Goal: Register for event/course

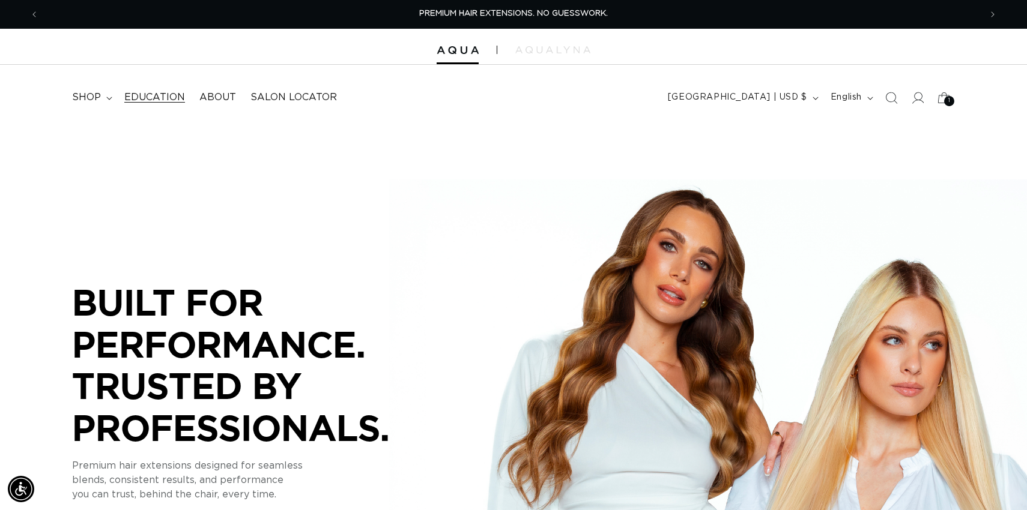
click at [178, 96] on span "Education" at bounding box center [154, 97] width 61 height 13
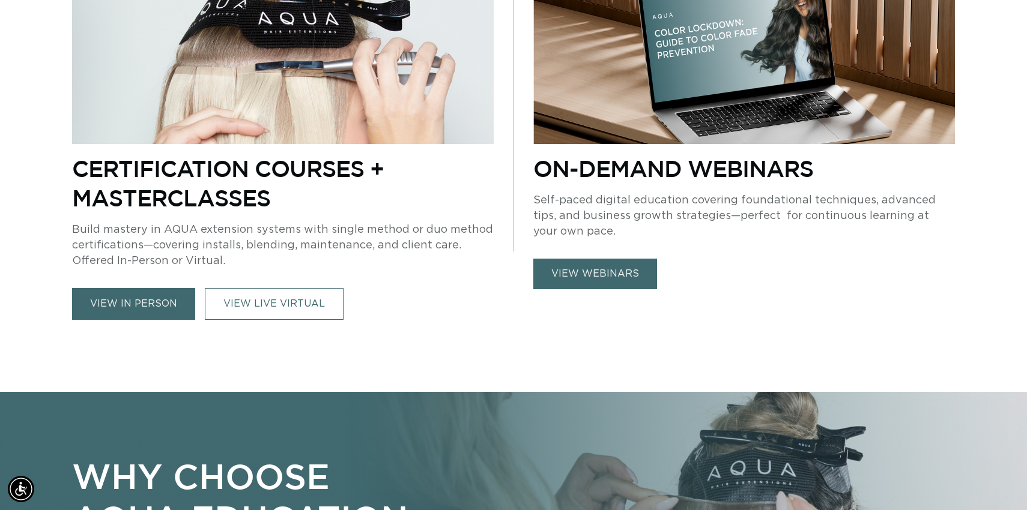
scroll to position [0, 942]
click at [153, 304] on link "view in person" at bounding box center [133, 304] width 123 height 32
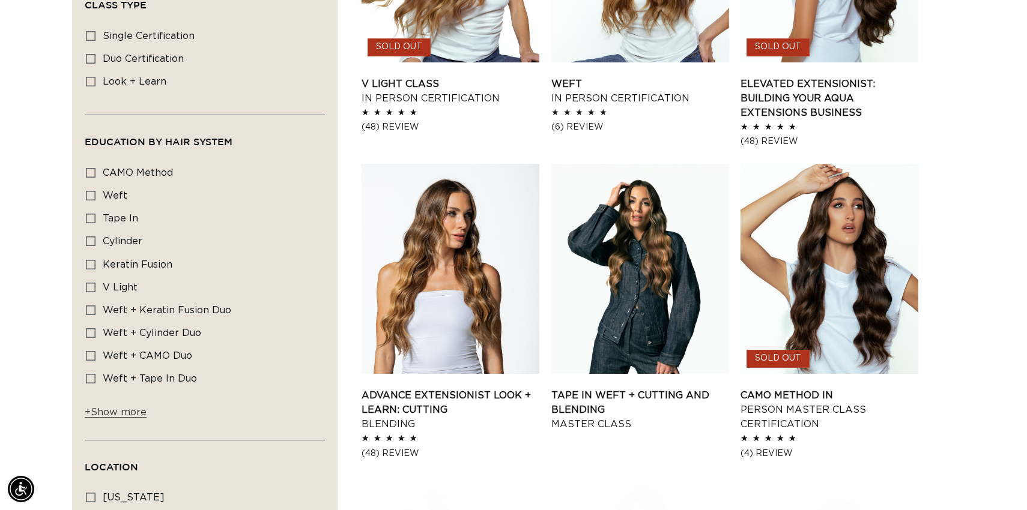
scroll to position [0, 942]
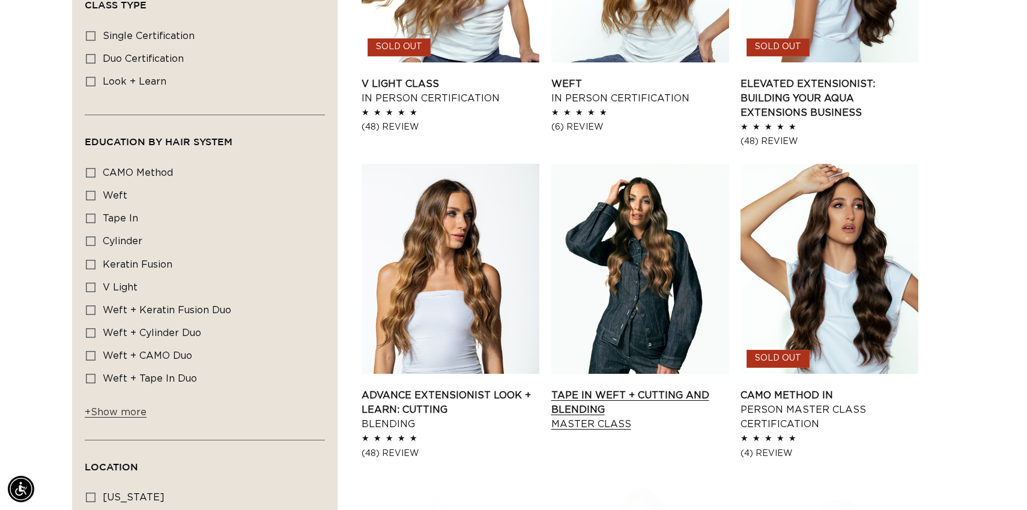
click at [625, 389] on link "Tape In Weft + Cutting and Blending Master Class" at bounding box center [640, 410] width 178 height 43
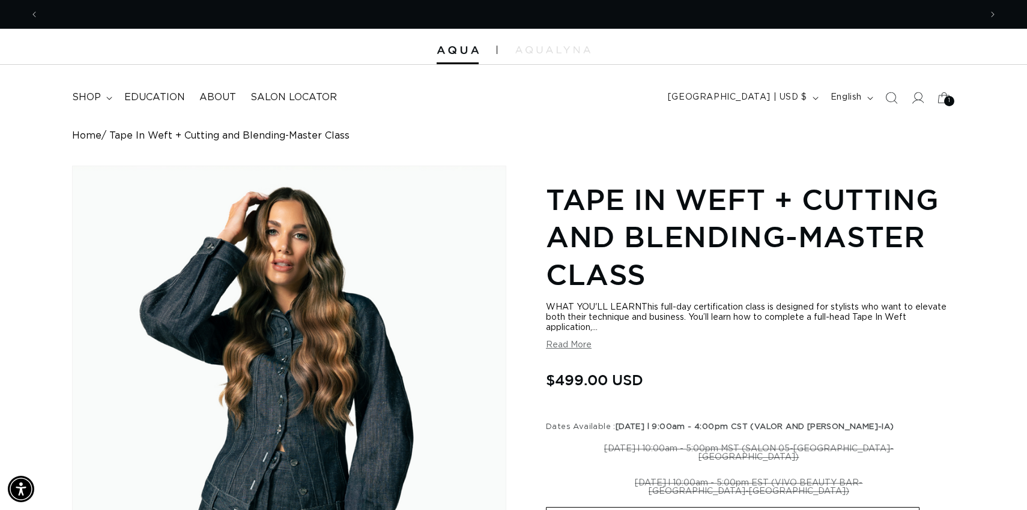
scroll to position [0, 942]
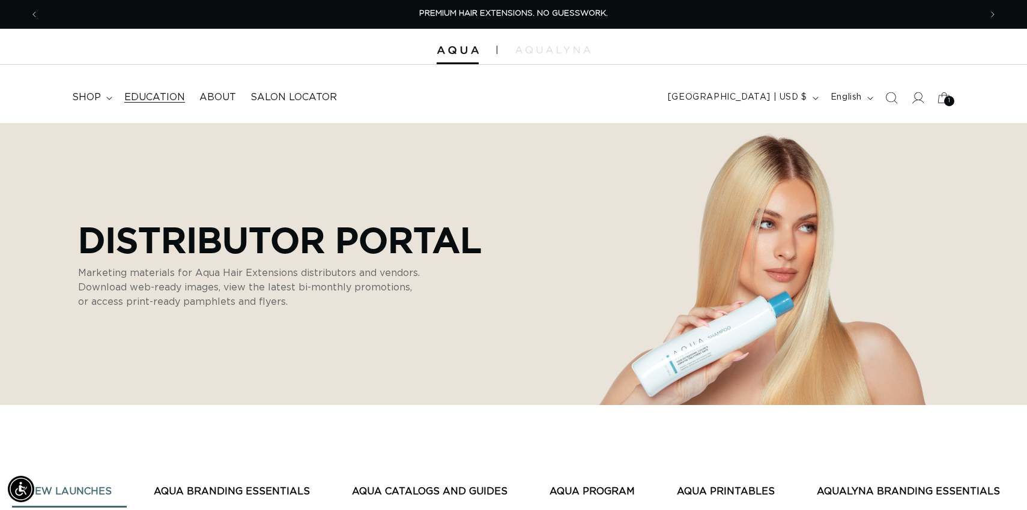
click at [152, 97] on span "Education" at bounding box center [154, 97] width 61 height 13
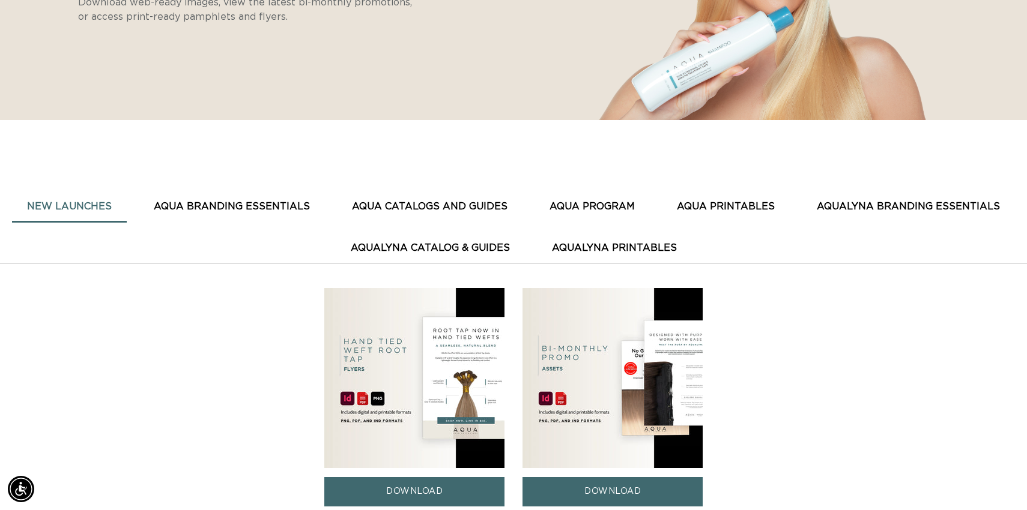
scroll to position [301, 0]
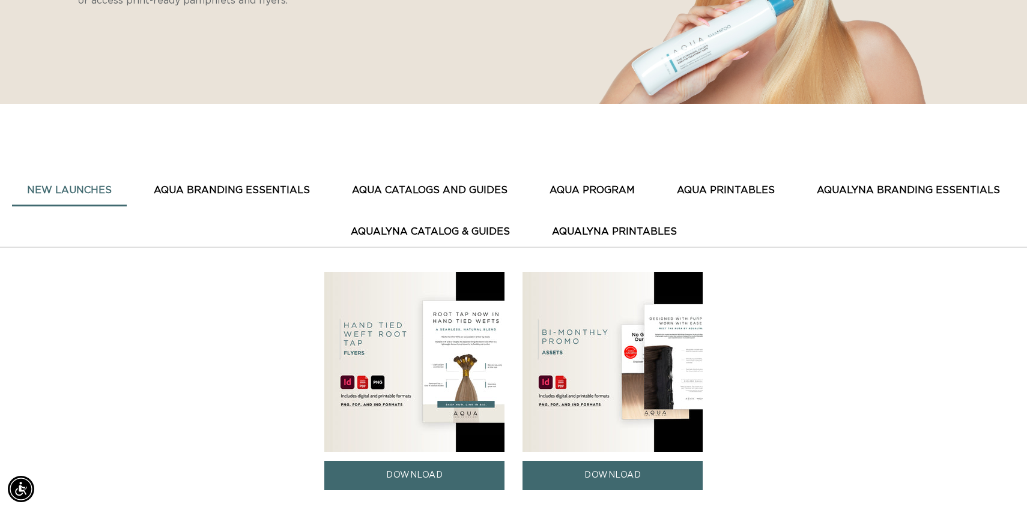
click at [483, 187] on button "AQUA CATALOGS AND GUIDES" at bounding box center [430, 190] width 186 height 29
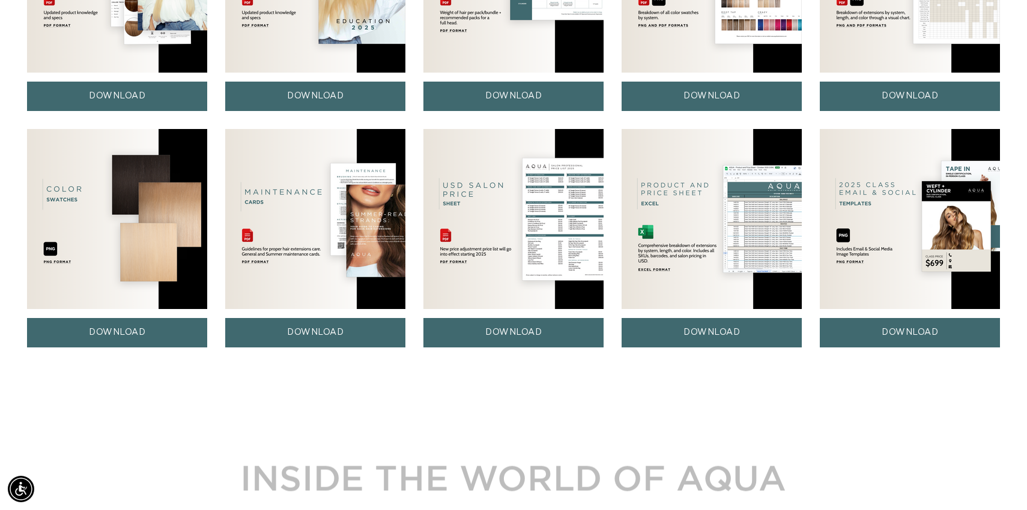
scroll to position [682, 0]
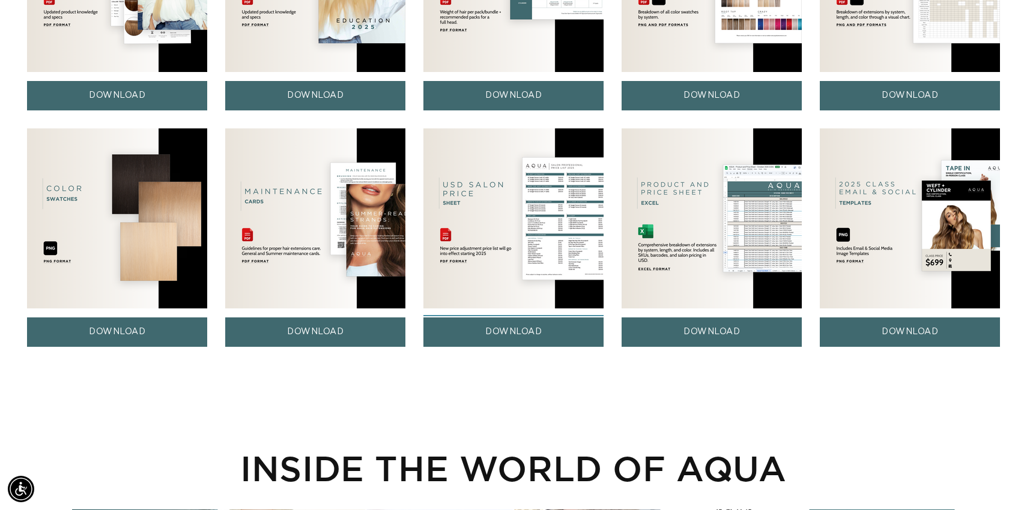
click at [490, 332] on link "DOWNLOAD" at bounding box center [513, 332] width 180 height 29
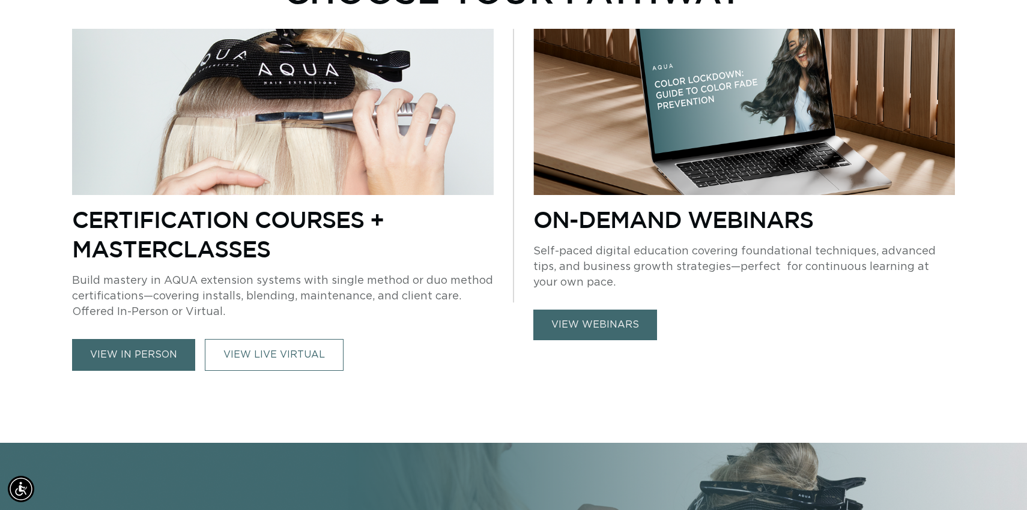
scroll to position [0, 942]
click at [117, 359] on link "view in person" at bounding box center [133, 355] width 123 height 32
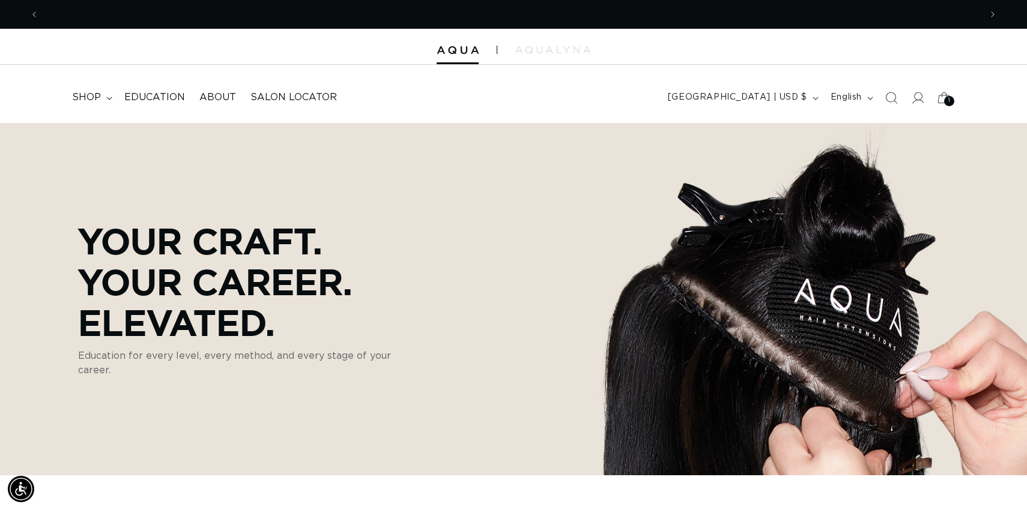
scroll to position [0, 1883]
